Goal: Use online tool/utility: Utilize a website feature to perform a specific function

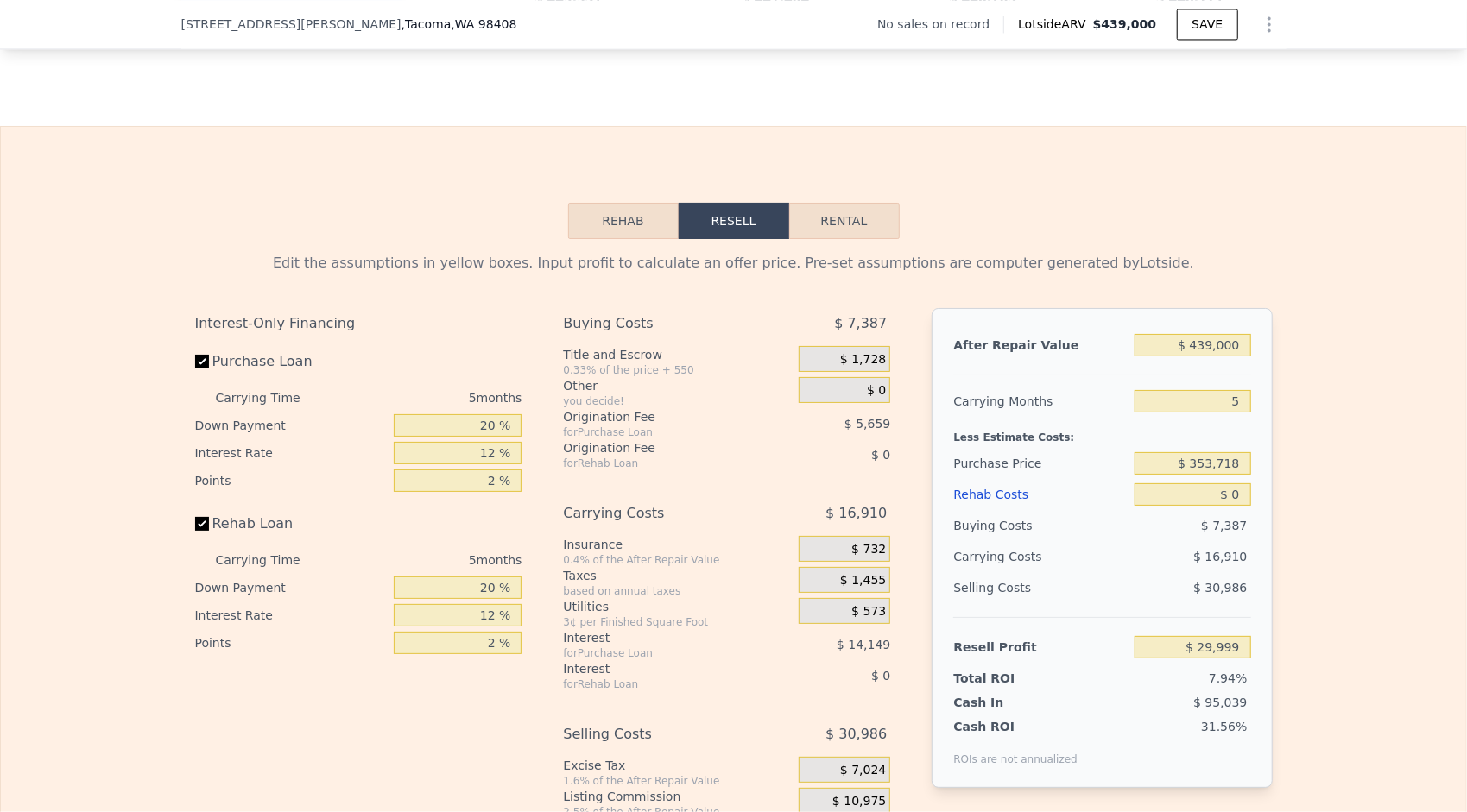
scroll to position [2496, 0]
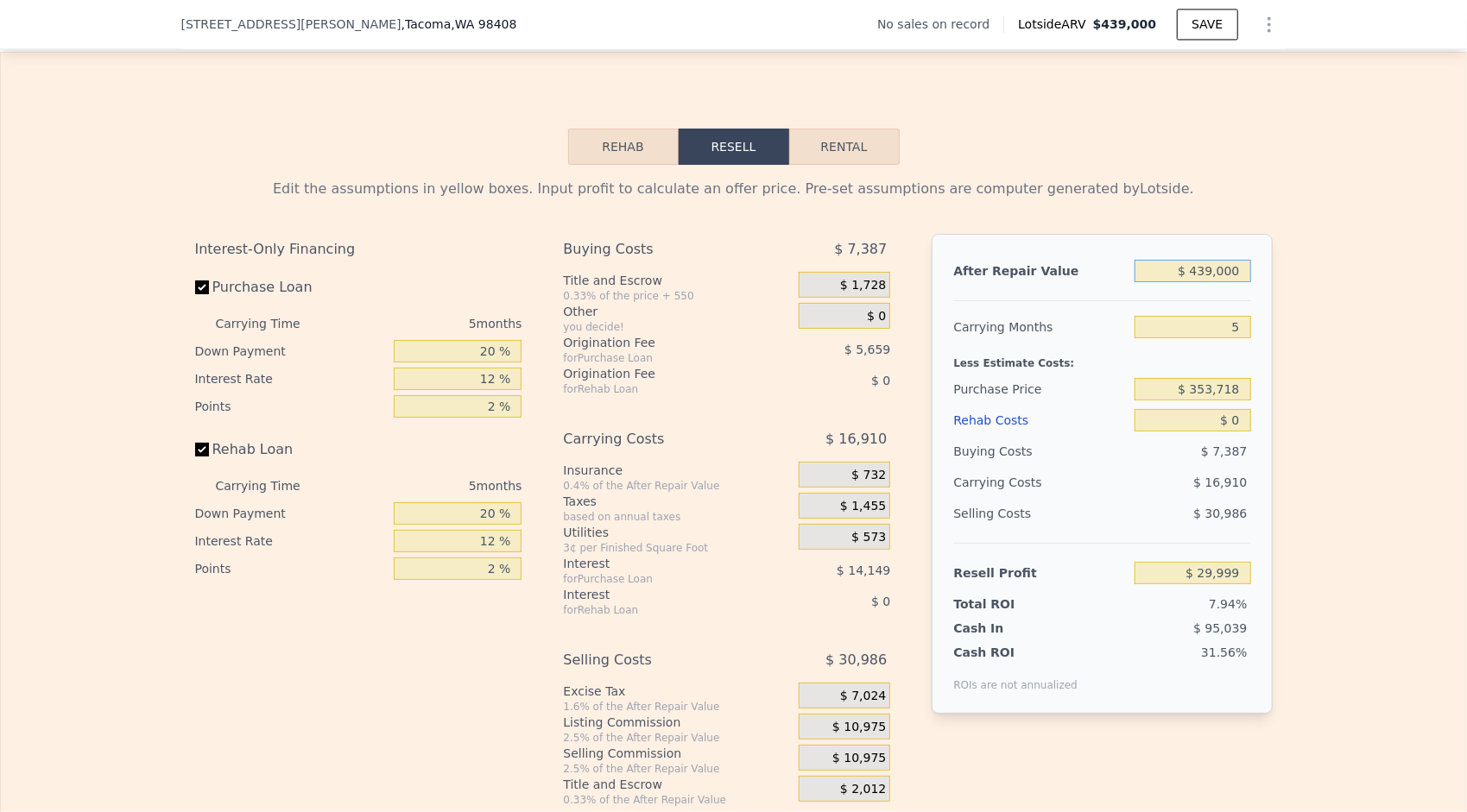
drag, startPoint x: 1232, startPoint y: 283, endPoint x: 1200, endPoint y: 295, distance: 34.2
click at [1200, 282] on input "$ 439,000" at bounding box center [1192, 271] width 116 height 23
type input "$ 425"
type input "-$ 377,439"
type input "$ 425,000"
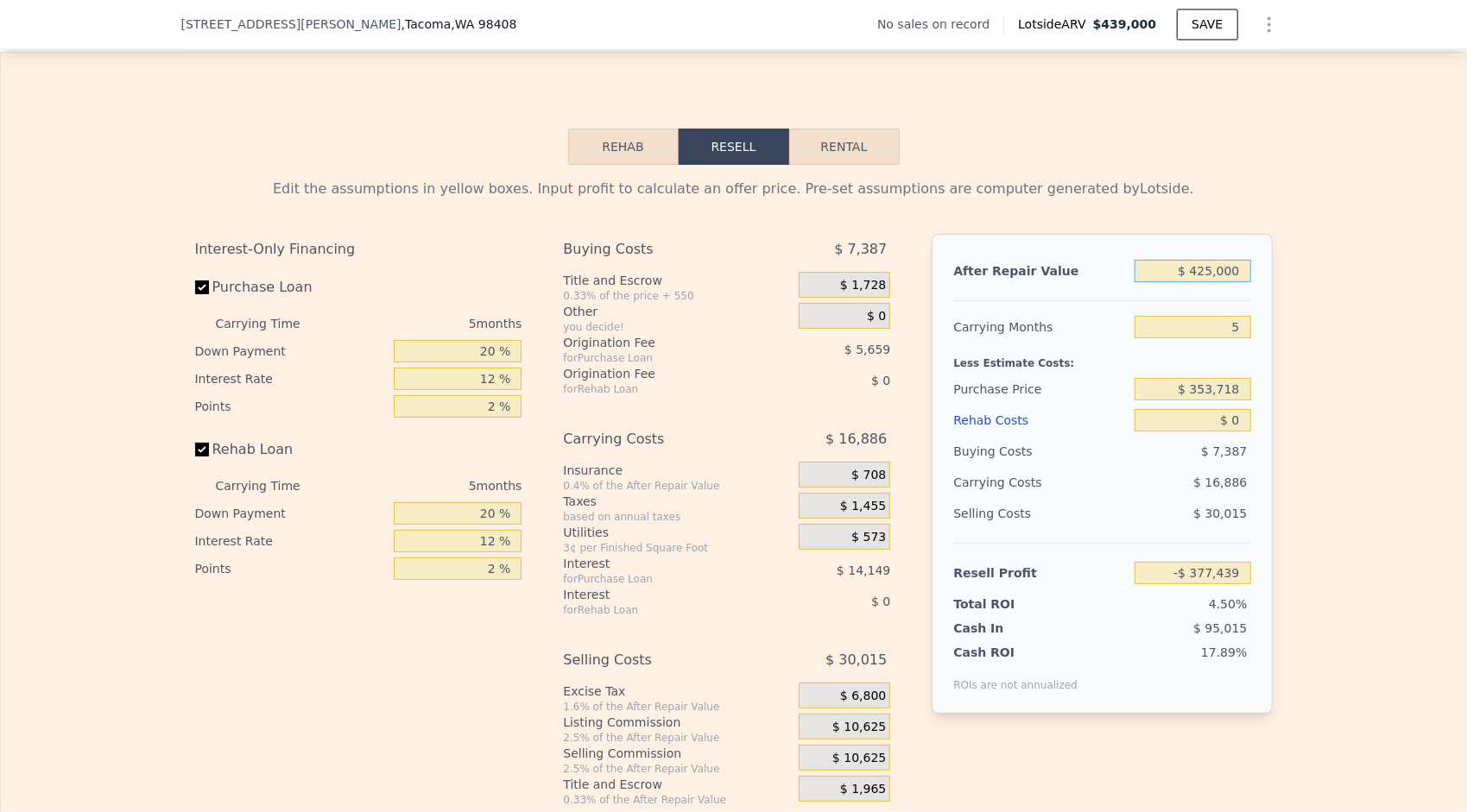
type input "$ 16,994"
type input "$ 425,000"
click at [1269, 414] on div "Edit the assumptions in yellow boxes. Input profit to calculate an offer price.…" at bounding box center [734, 486] width 1105 height 642
drag, startPoint x: 1237, startPoint y: 344, endPoint x: 1218, endPoint y: 348, distance: 19.4
click at [1218, 338] on input "5" at bounding box center [1192, 328] width 116 height 23
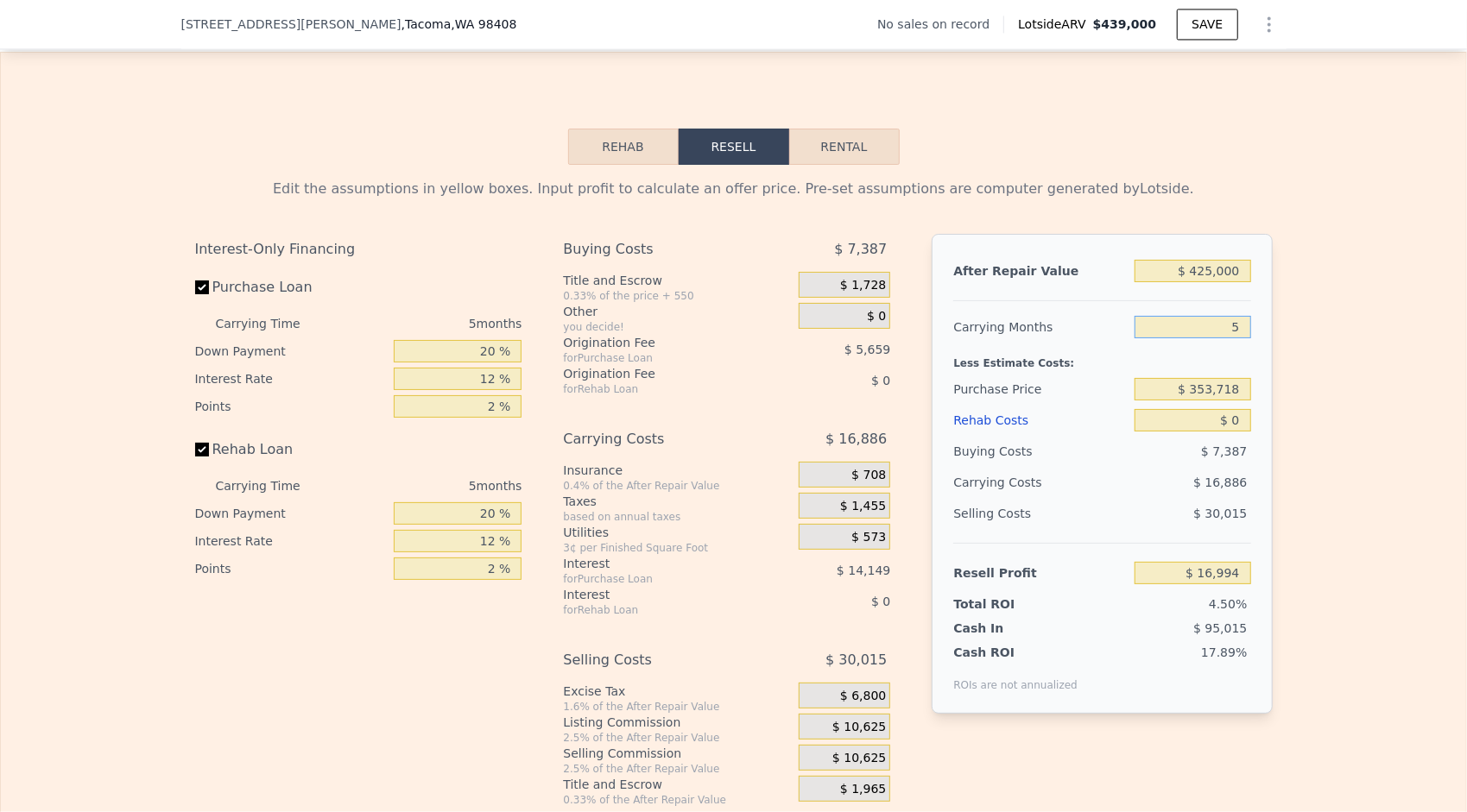
type input "8"
type input "$ 6,862"
type input "8"
click at [1255, 399] on div "After Repair Value $ 425,000 Carrying Months 8 Less Estimate Costs: Purchase Pr…" at bounding box center [1101, 474] width 340 height 480
drag, startPoint x: 1236, startPoint y: 402, endPoint x: 1193, endPoint y: 409, distance: 43.6
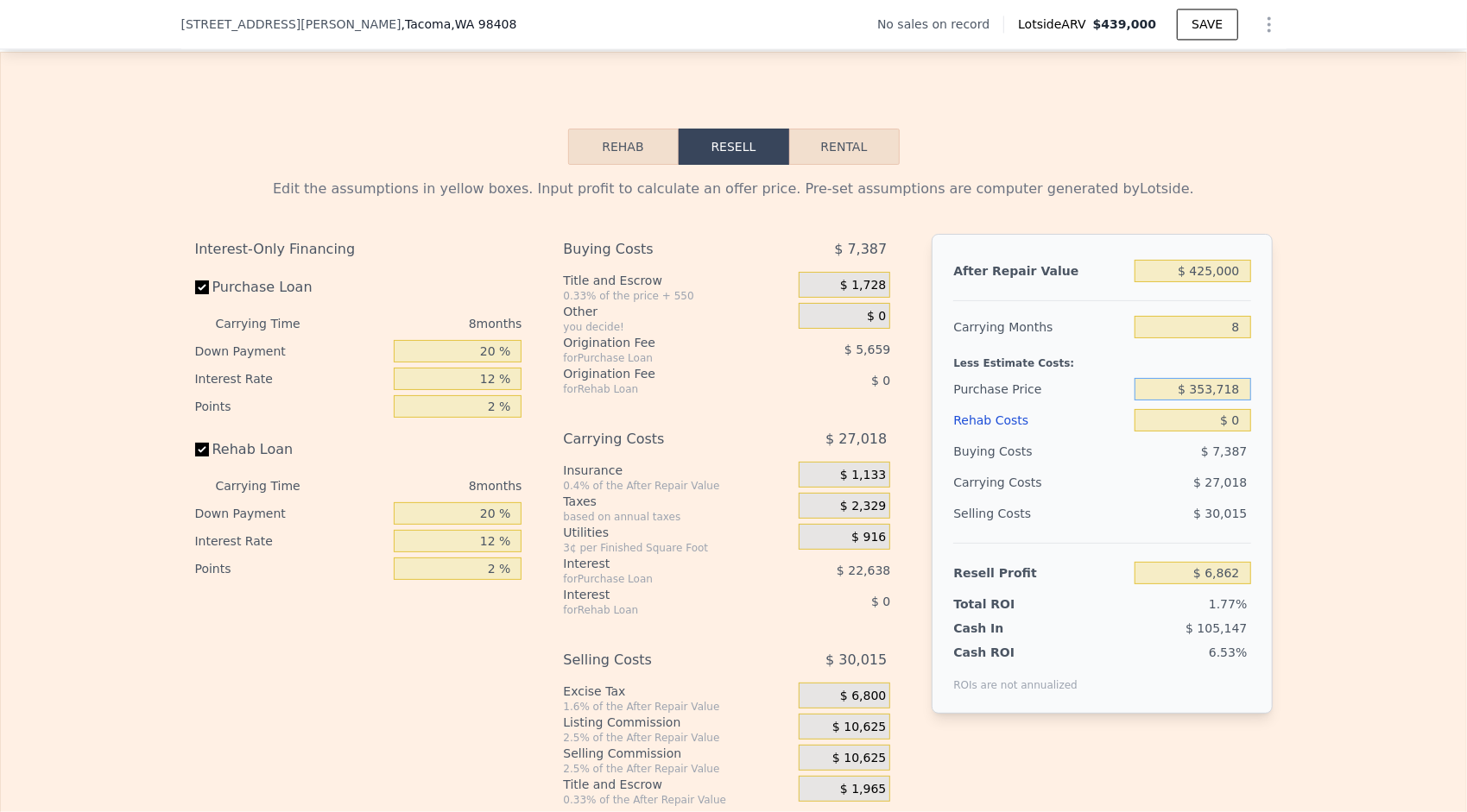
click at [1193, 400] on input "$ 353,718" at bounding box center [1192, 389] width 116 height 23
type input "$ 200,000"
click at [1285, 560] on div "Edit the assumptions in yellow boxes. Input profit to calculate an offer price.…" at bounding box center [733, 486] width 1465 height 642
type input "$ 173,391"
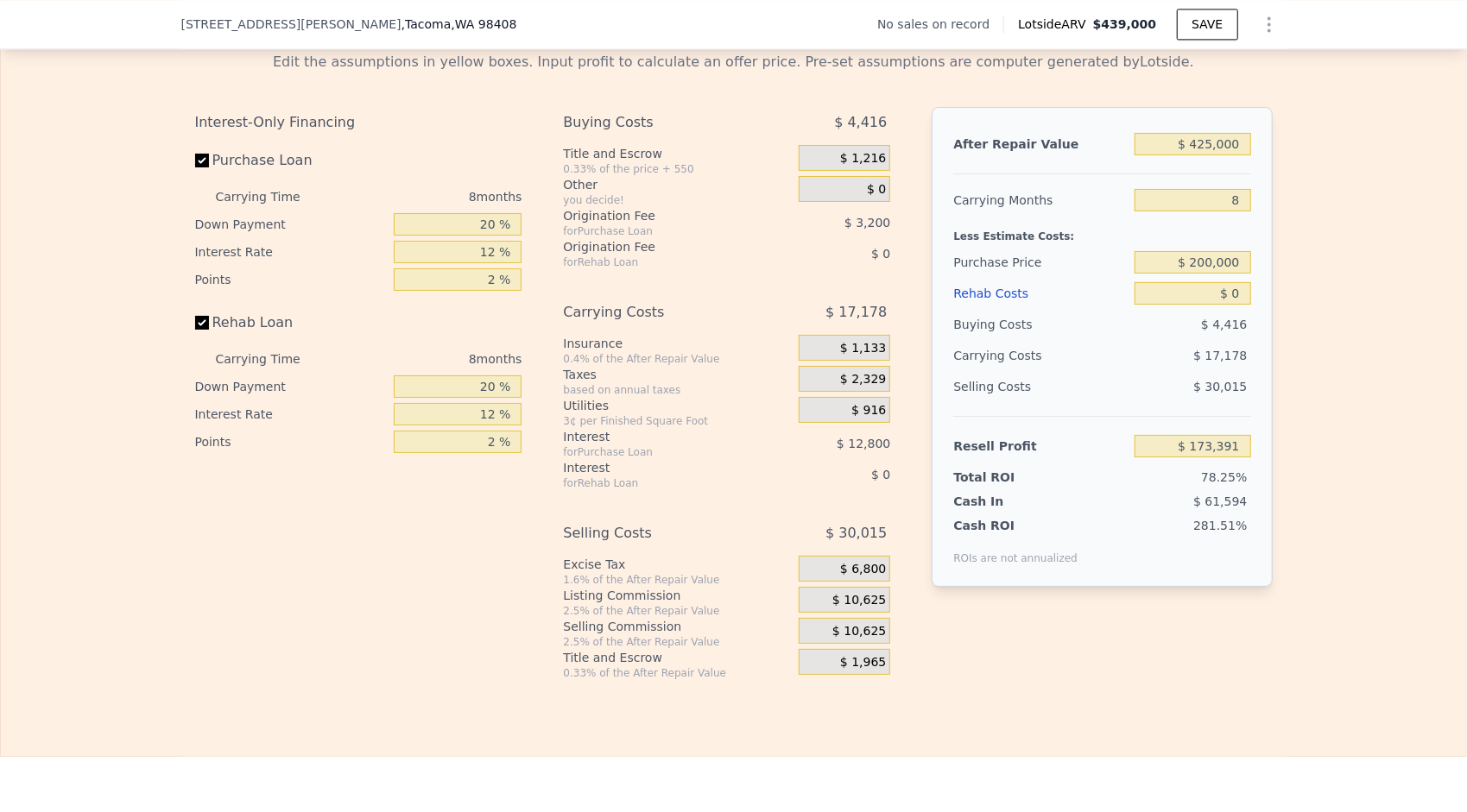
scroll to position [2669, 0]
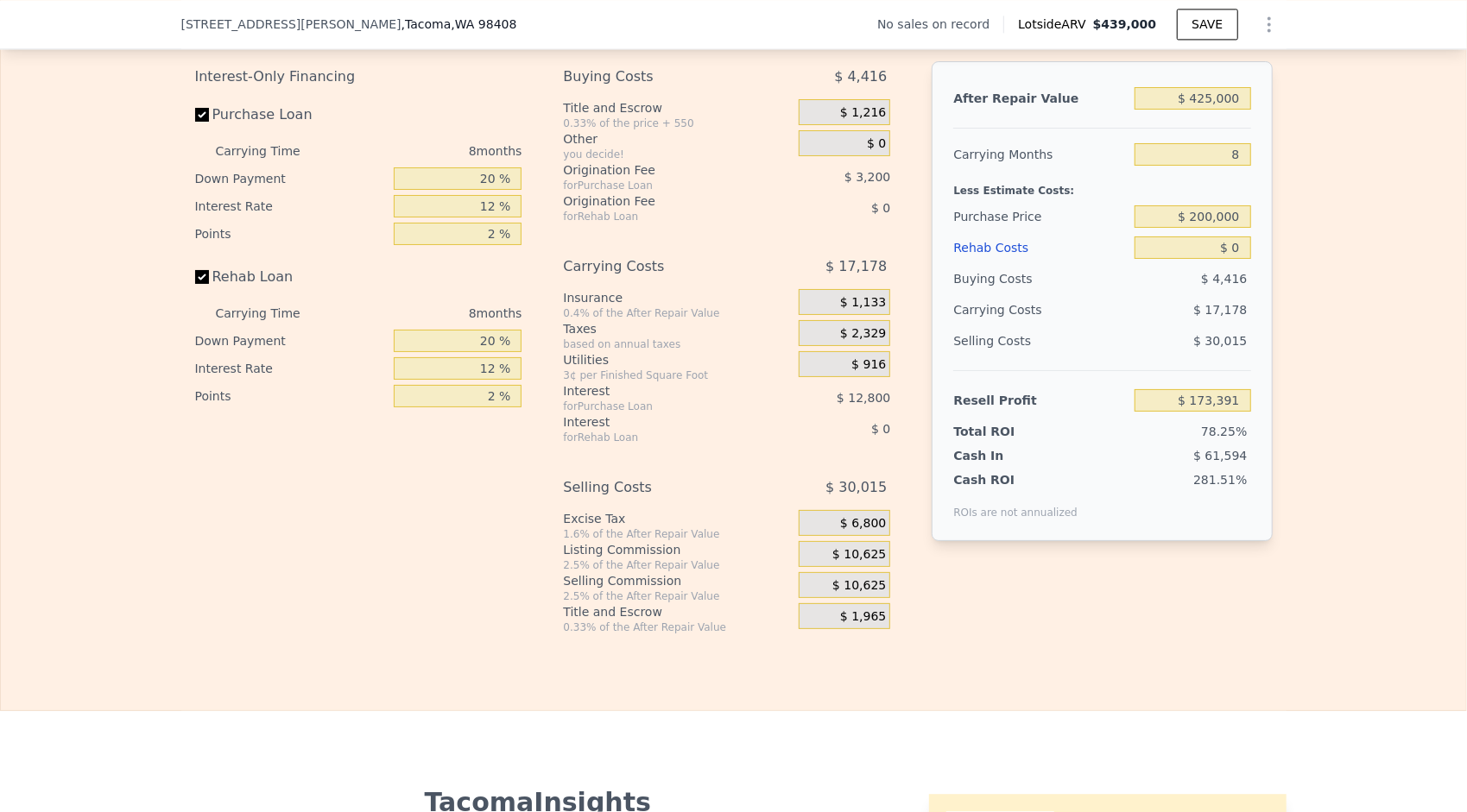
click at [853, 563] on span "$ 10,625" at bounding box center [859, 555] width 54 height 15
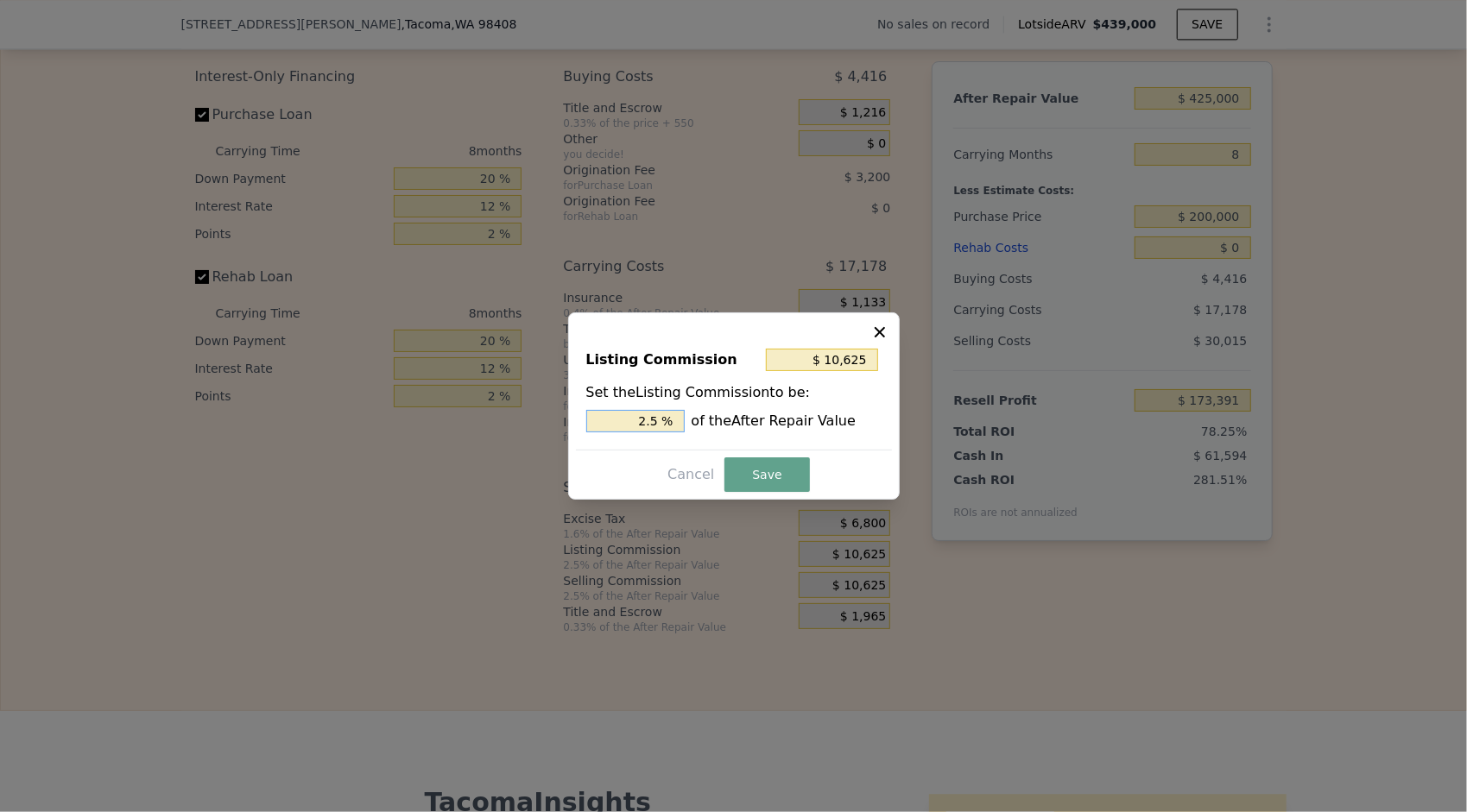
drag, startPoint x: 653, startPoint y: 425, endPoint x: 617, endPoint y: 441, distance: 39.4
click at [617, 441] on div "Listing Commission $ 10,625 Set the Listing Commission to be: 2.5 % of the Afte…" at bounding box center [734, 392] width 316 height 116
type input "$ 21,250"
type input "5 %"
type input "$ 2,125"
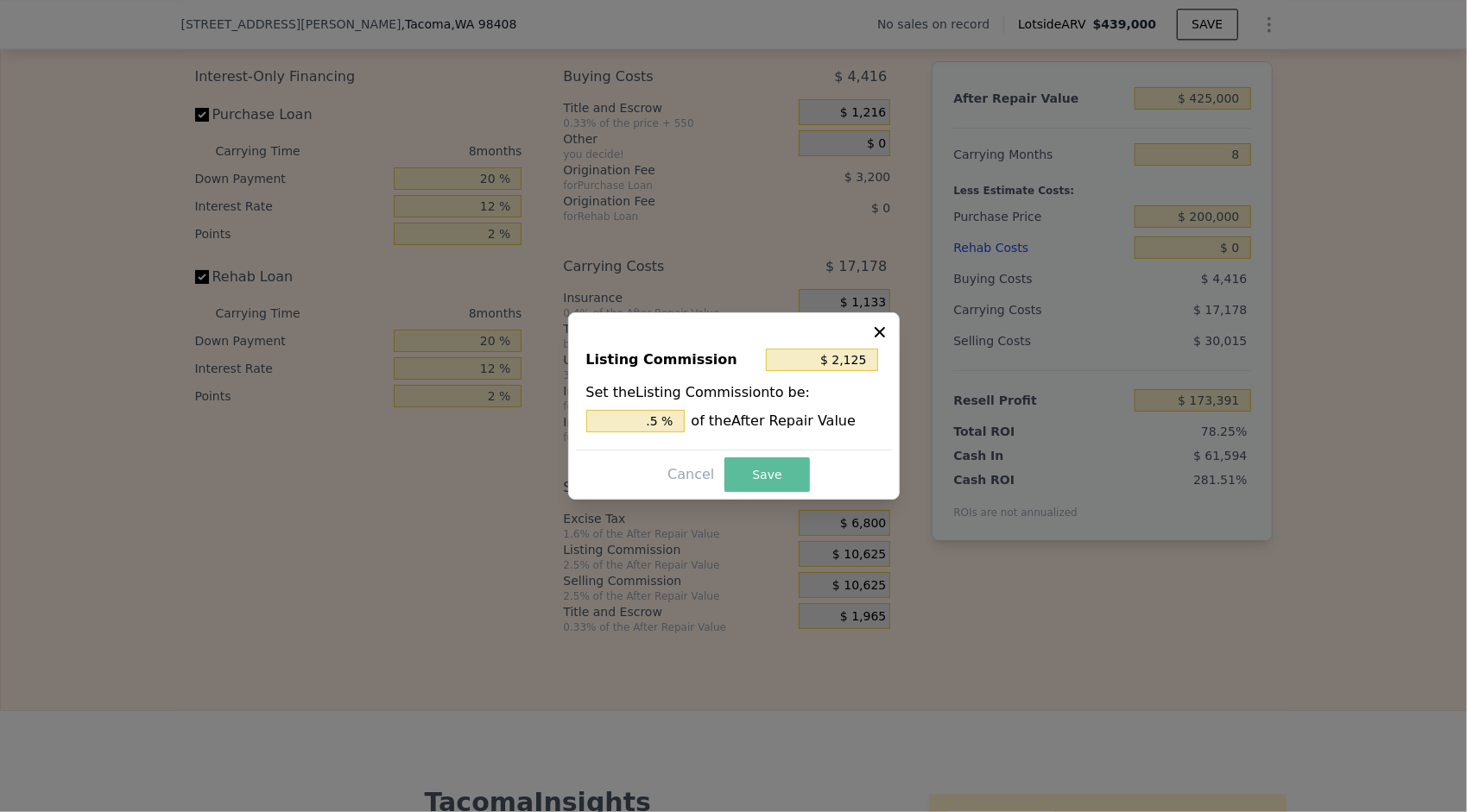
type input "0.5 %"
click at [764, 463] on button "Save" at bounding box center [767, 475] width 85 height 35
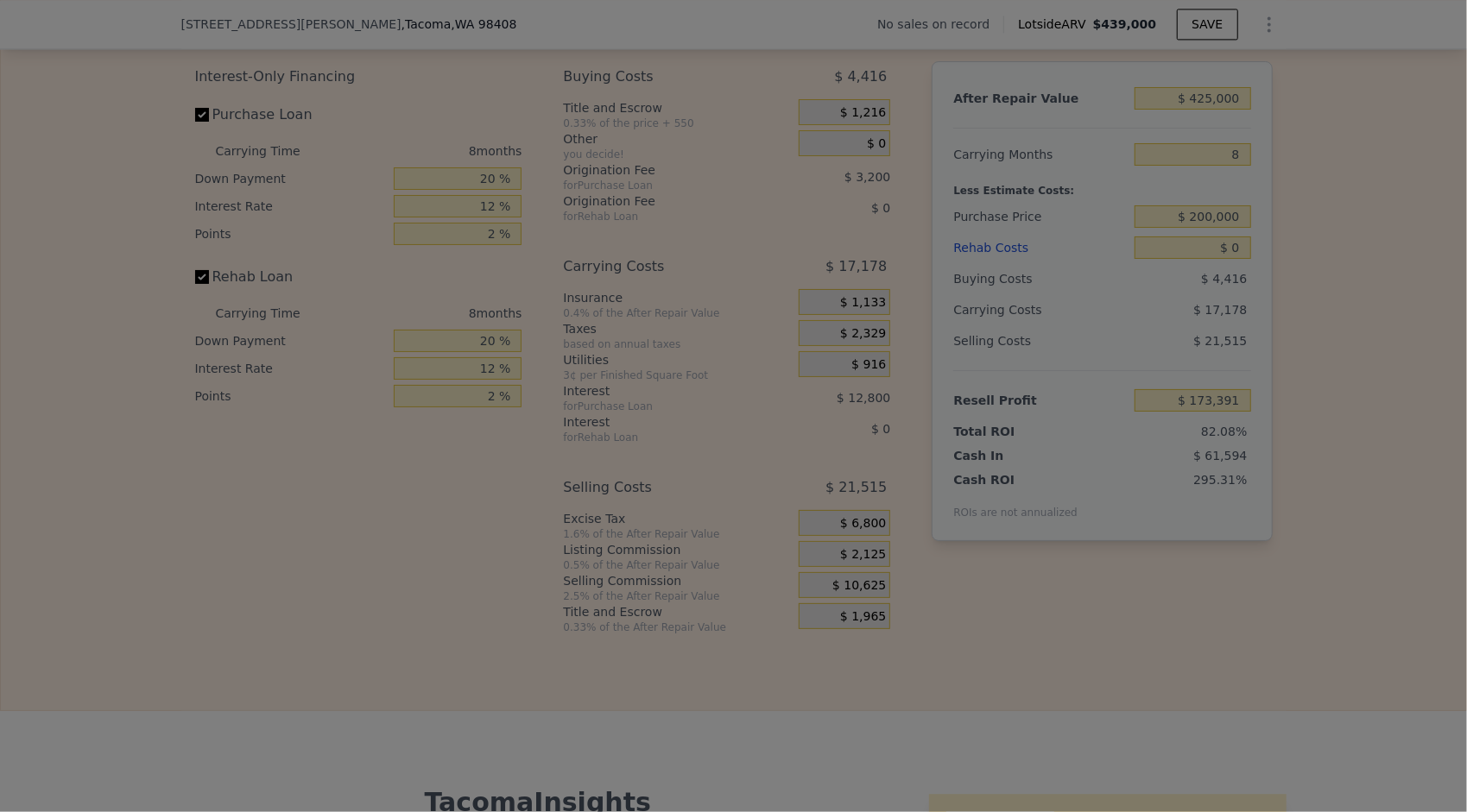
type input "$ 181,891"
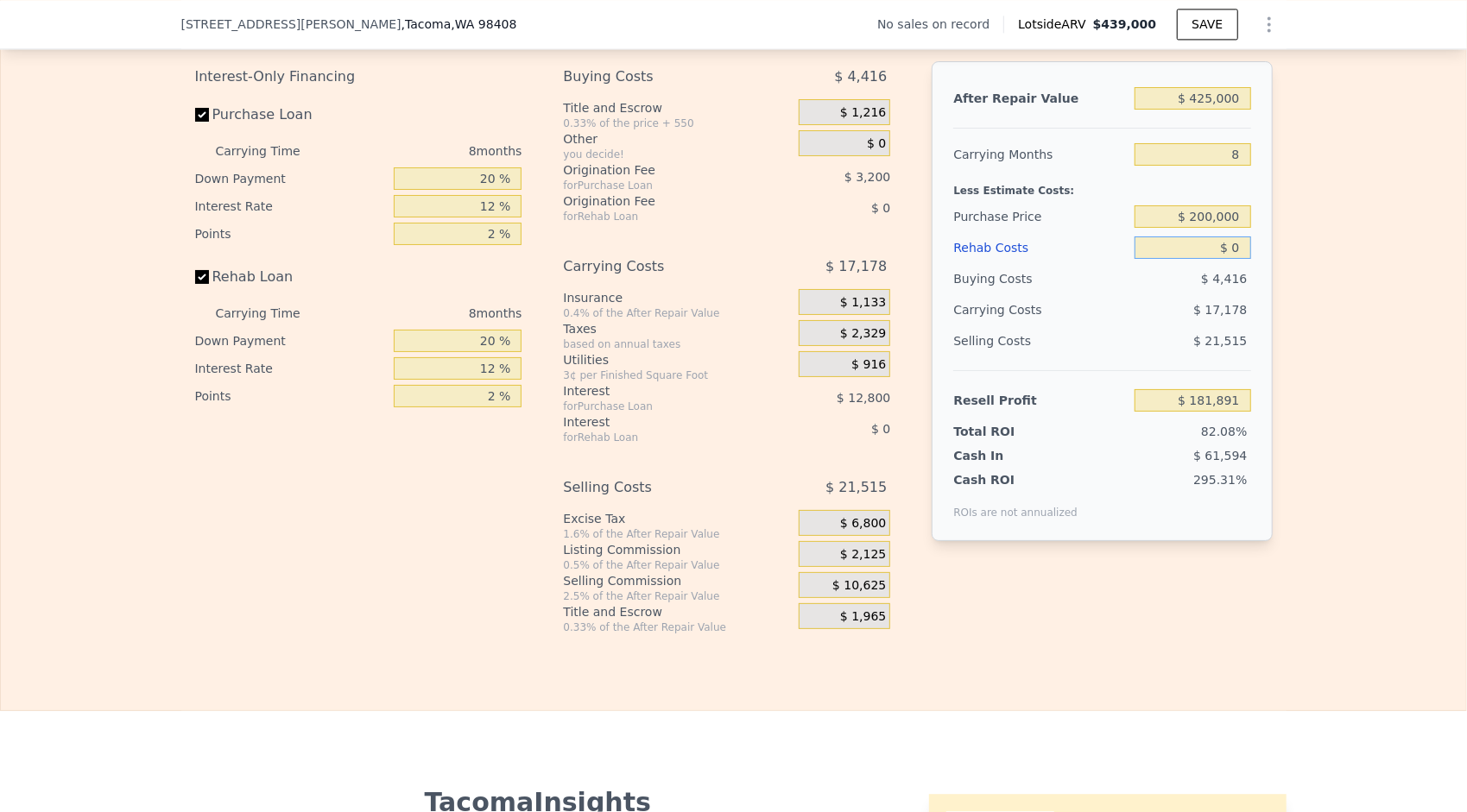
drag, startPoint x: 1235, startPoint y: 256, endPoint x: 1228, endPoint y: 268, distance: 13.9
click at [1228, 259] on input "$ 0" at bounding box center [1192, 247] width 116 height 23
type input "$ 1"
type input "$ 181,890"
type input "$ 100"
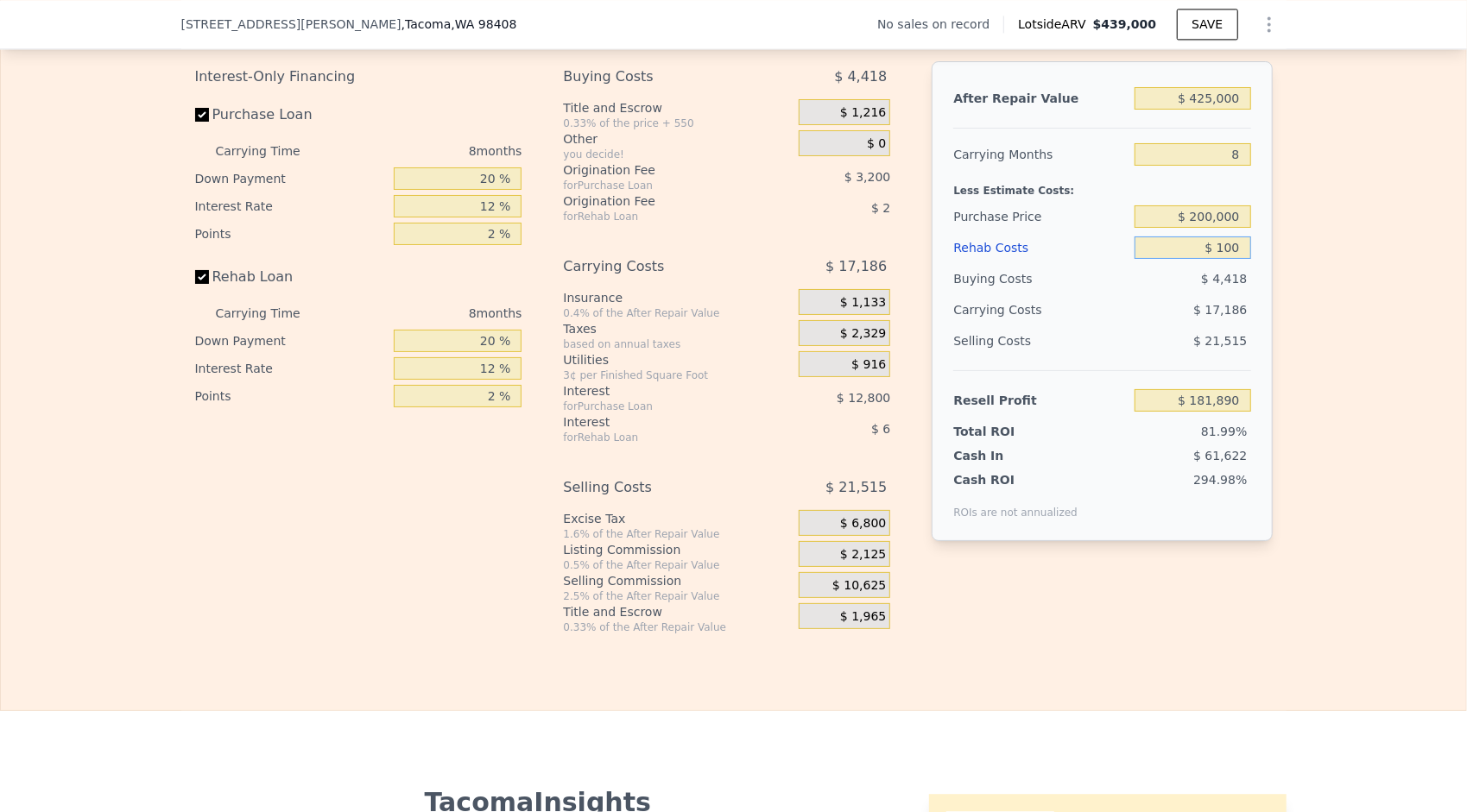
type input "$ 181,781"
type input "$ 10,000"
type input "$ 171,091"
type input "$ 100,000"
type input "$ 73,891"
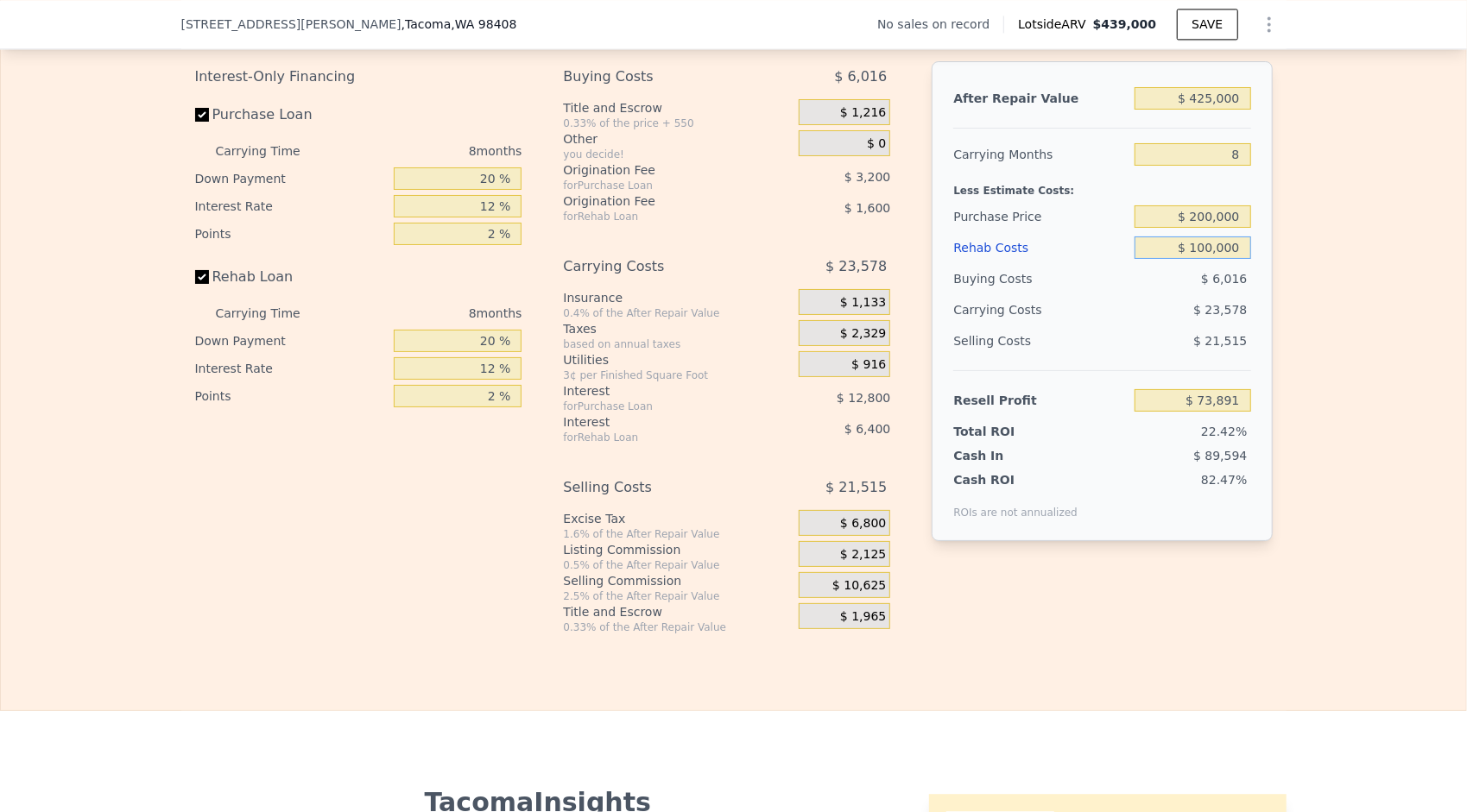
type input "$ 100,000"
click at [1264, 300] on div "After Repair Value $ 425,000 Carrying Months 8 Less Estimate Costs: Purchase Pr…" at bounding box center [1101, 301] width 340 height 480
drag, startPoint x: 1209, startPoint y: 233, endPoint x: 1201, endPoint y: 238, distance: 9.4
click at [1201, 228] on input "$ 200,000" at bounding box center [1192, 217] width 116 height 23
type input "$ 220,000"
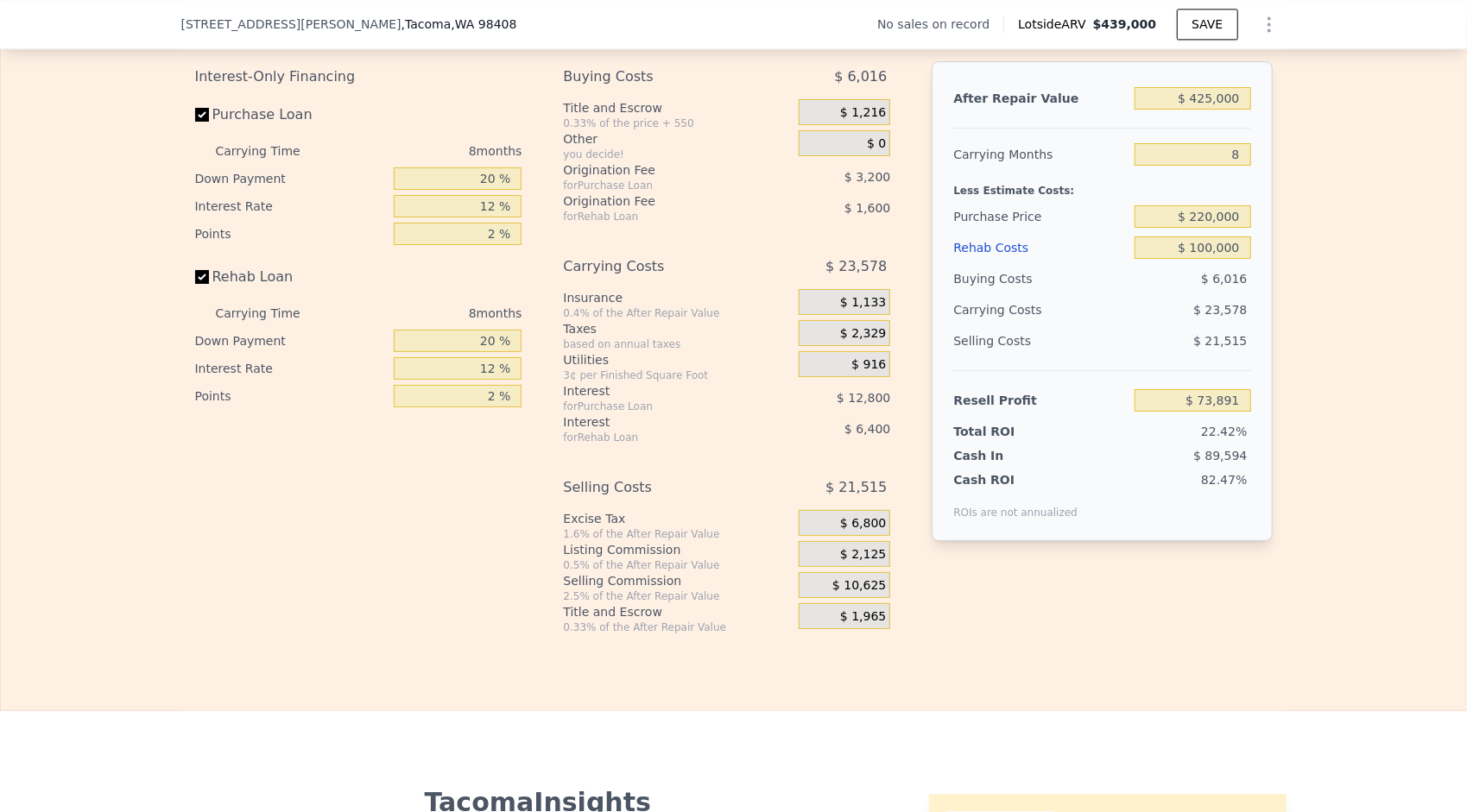
click at [1283, 298] on div "Edit the assumptions in yellow boxes. Input profit to calculate an offer price.…" at bounding box center [733, 313] width 1465 height 642
type input "$ 52,224"
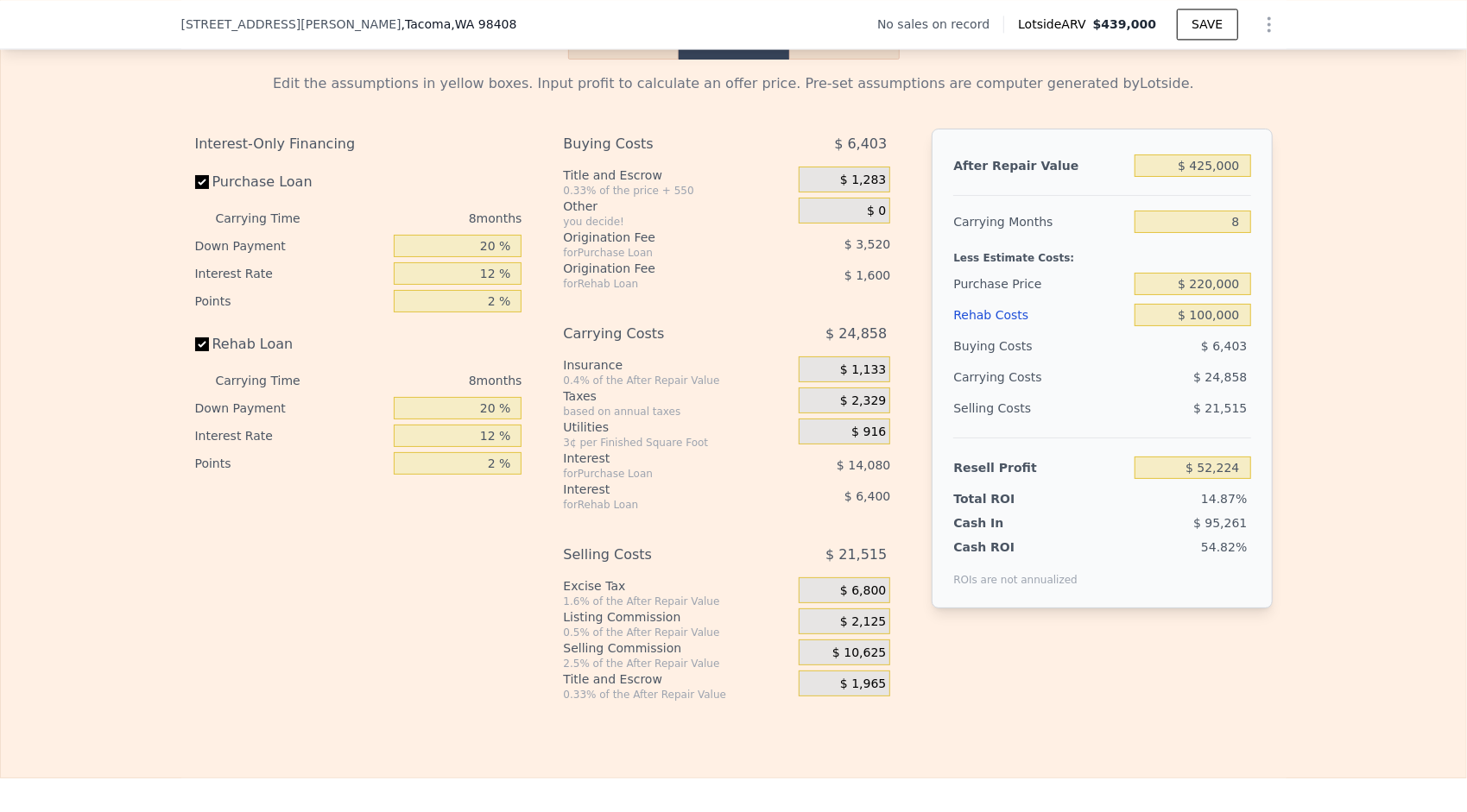
scroll to position [2582, 0]
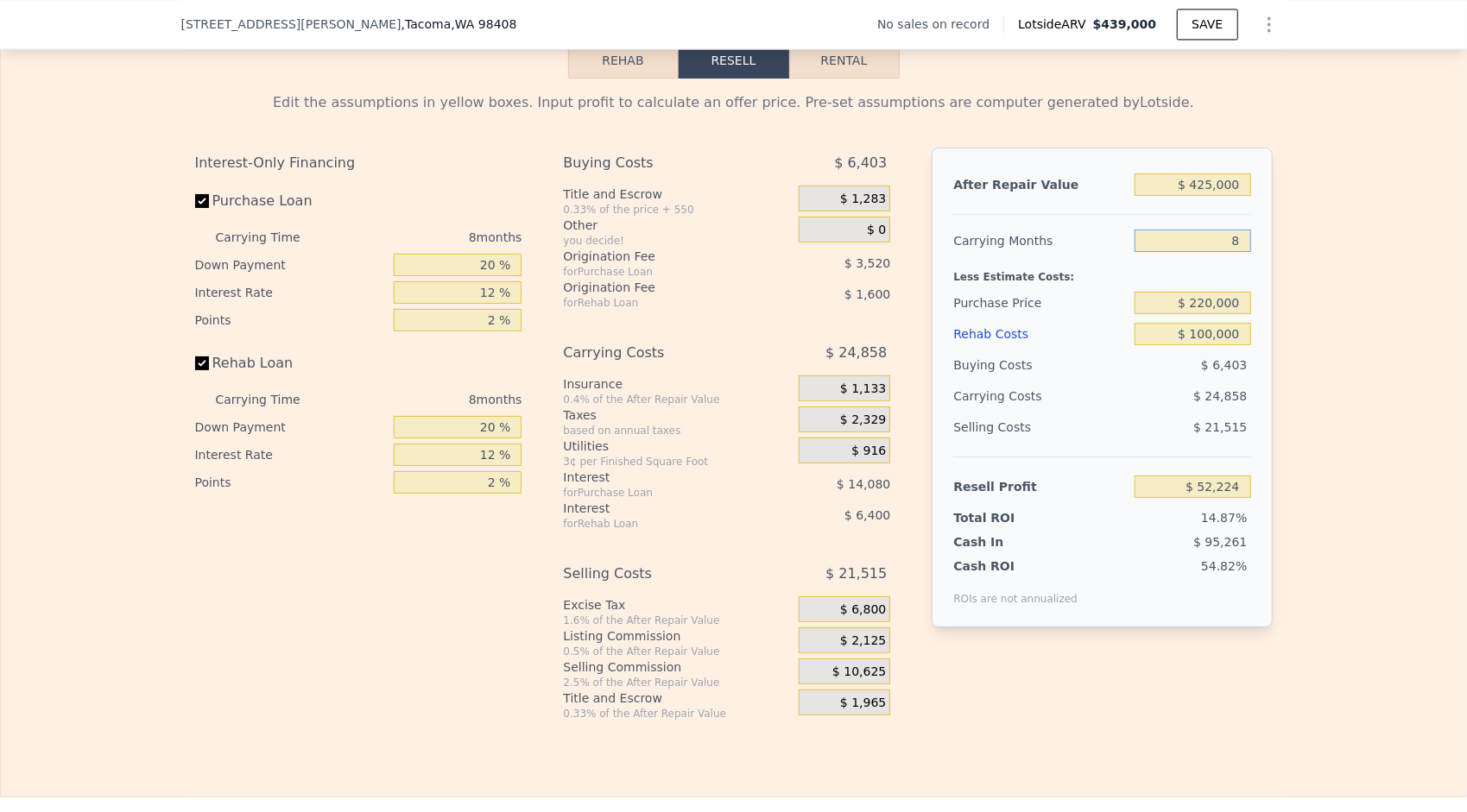
drag, startPoint x: 1241, startPoint y: 253, endPoint x: 1228, endPoint y: 261, distance: 15.3
click at [1228, 252] on input "8" at bounding box center [1192, 241] width 116 height 23
type input "6"
type input "$ 58,438"
type input "6"
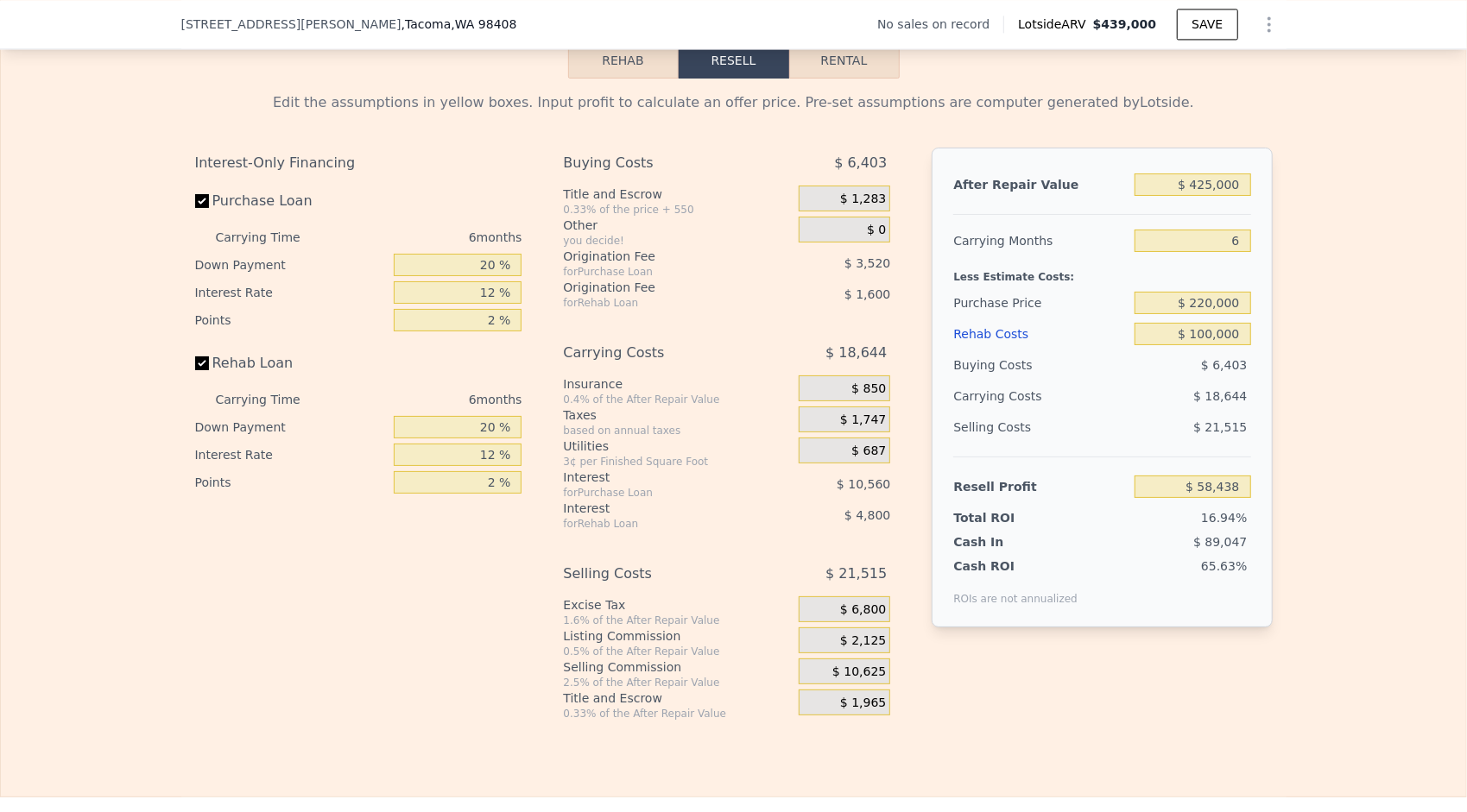
click at [1260, 313] on div "After Repair Value $ 425,000 Carrying Months 6 Less Estimate Costs: Purchase Pr…" at bounding box center [1101, 387] width 340 height 480
drag, startPoint x: 1209, startPoint y: 314, endPoint x: 1197, endPoint y: 319, distance: 13.0
click at [1197, 314] on input "$ 220,000" at bounding box center [1192, 303] width 116 height 23
type input "$ 215,000"
click at [1309, 357] on div "Edit the assumptions in yellow boxes. Input profit to calculate an offer price.…" at bounding box center [733, 399] width 1465 height 642
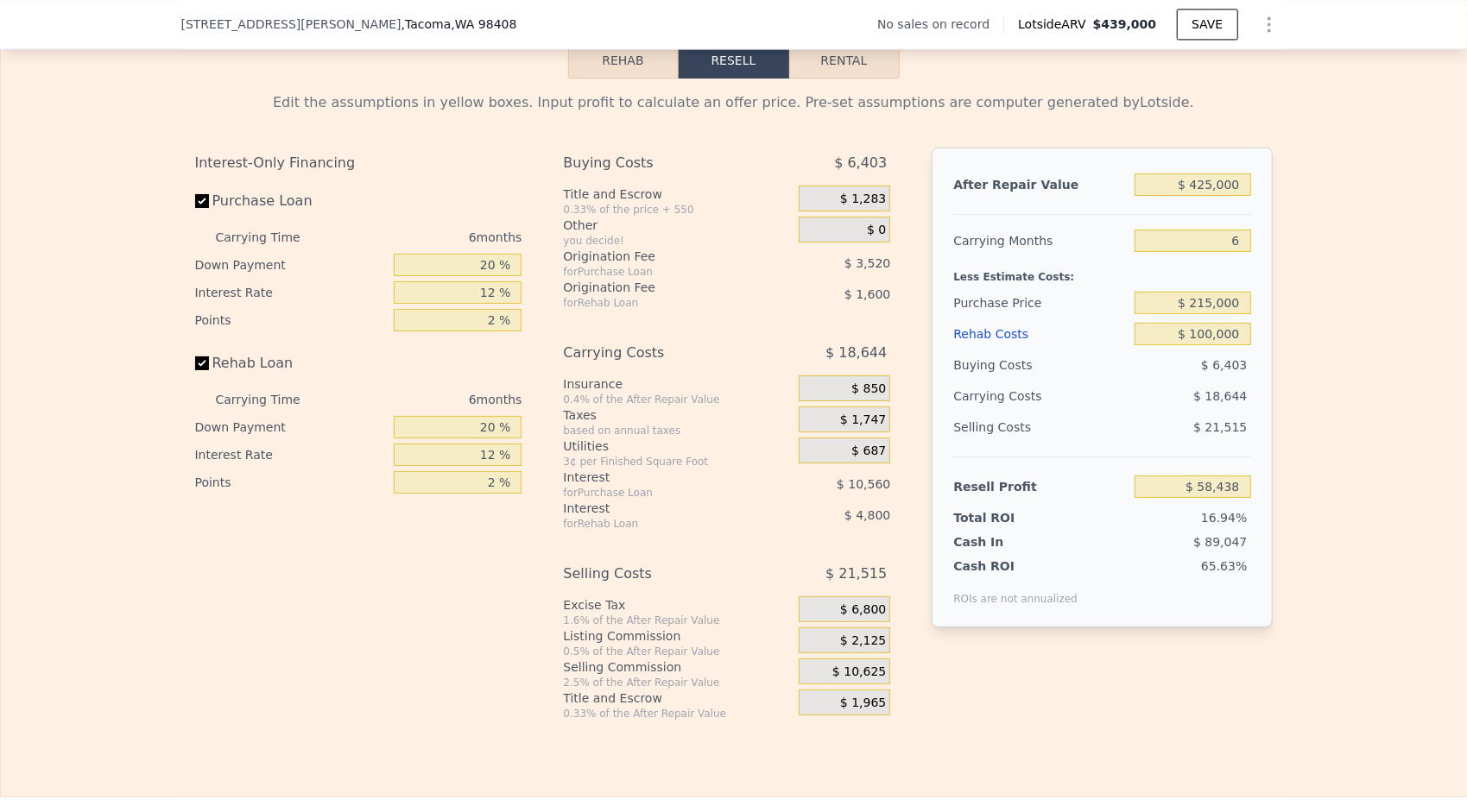
type input "$ 63,775"
